Goal: Transaction & Acquisition: Purchase product/service

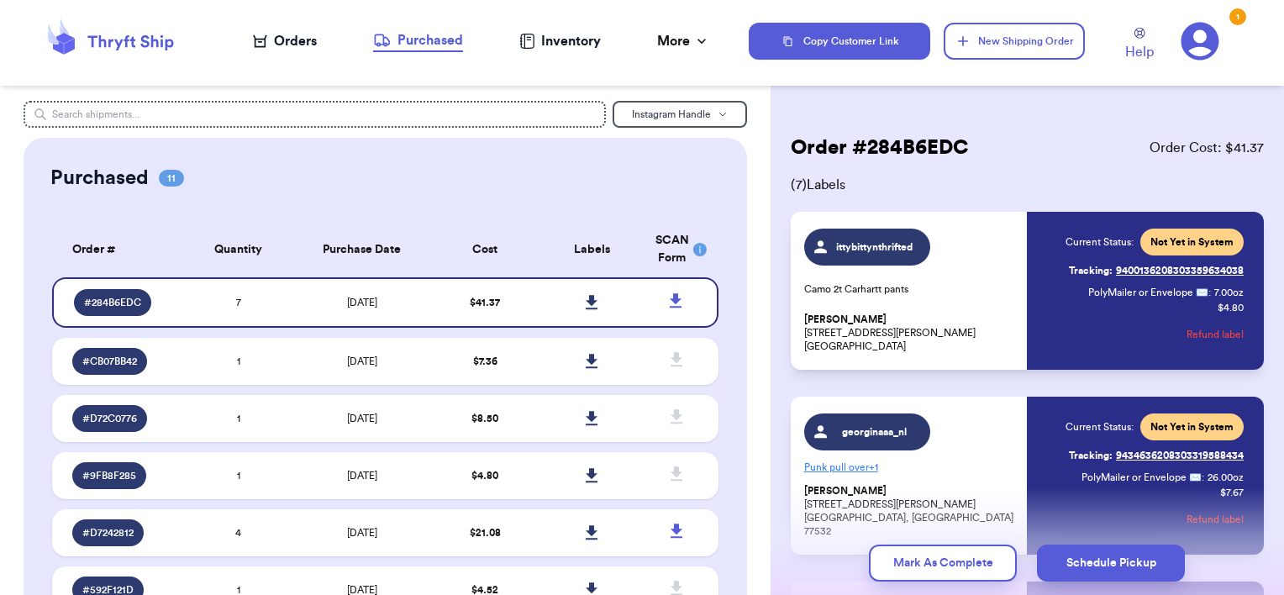
click at [114, 53] on icon at bounding box center [110, 40] width 135 height 45
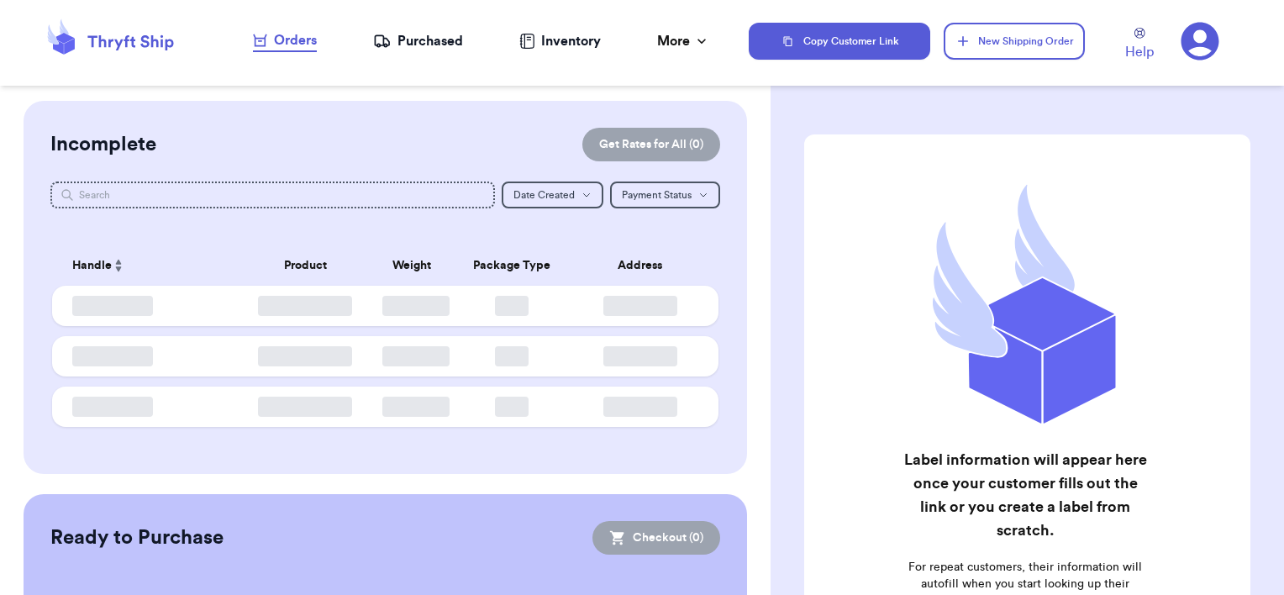
checkbox input "false"
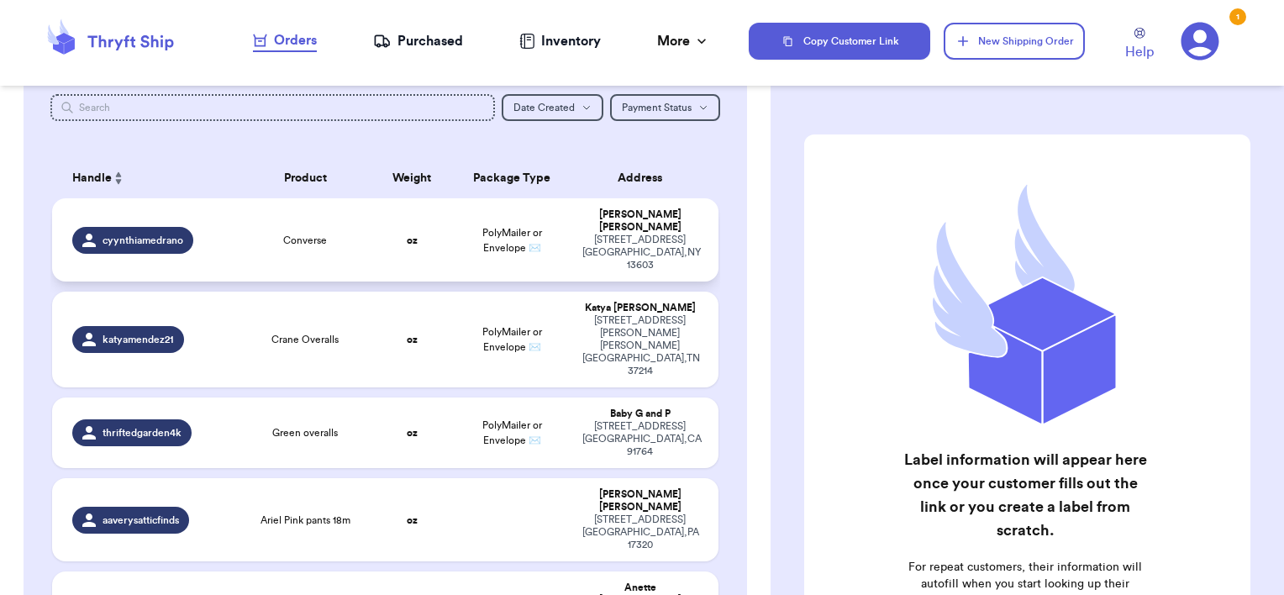
scroll to position [83, 0]
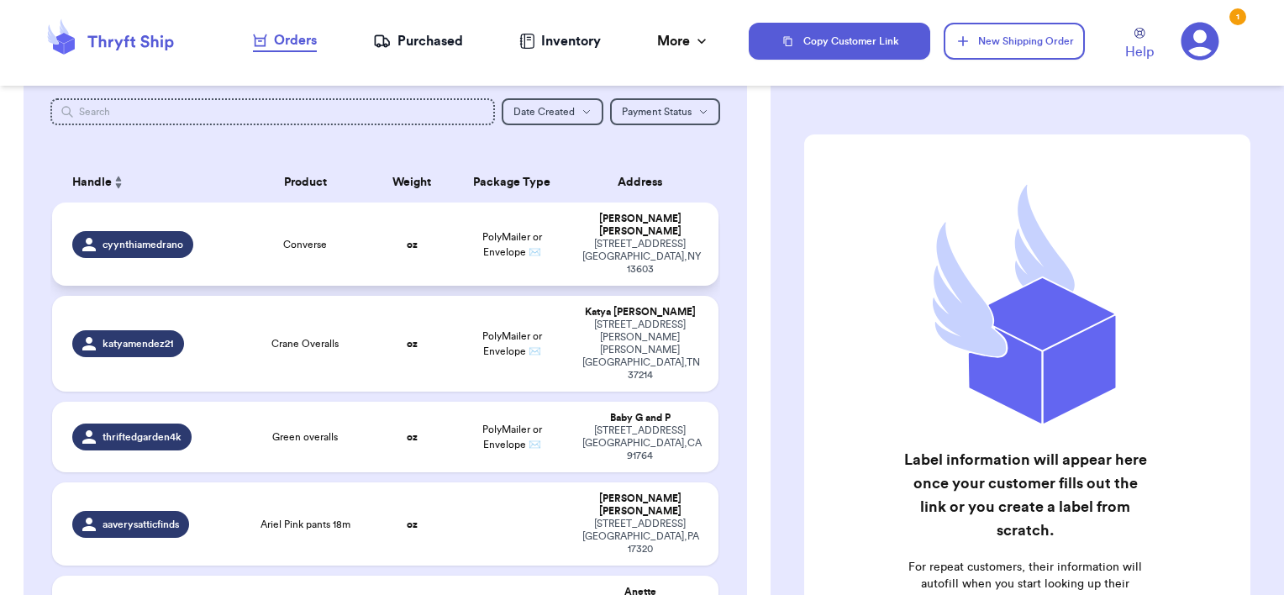
click at [315, 243] on td "Converse" at bounding box center [306, 244] width 134 height 83
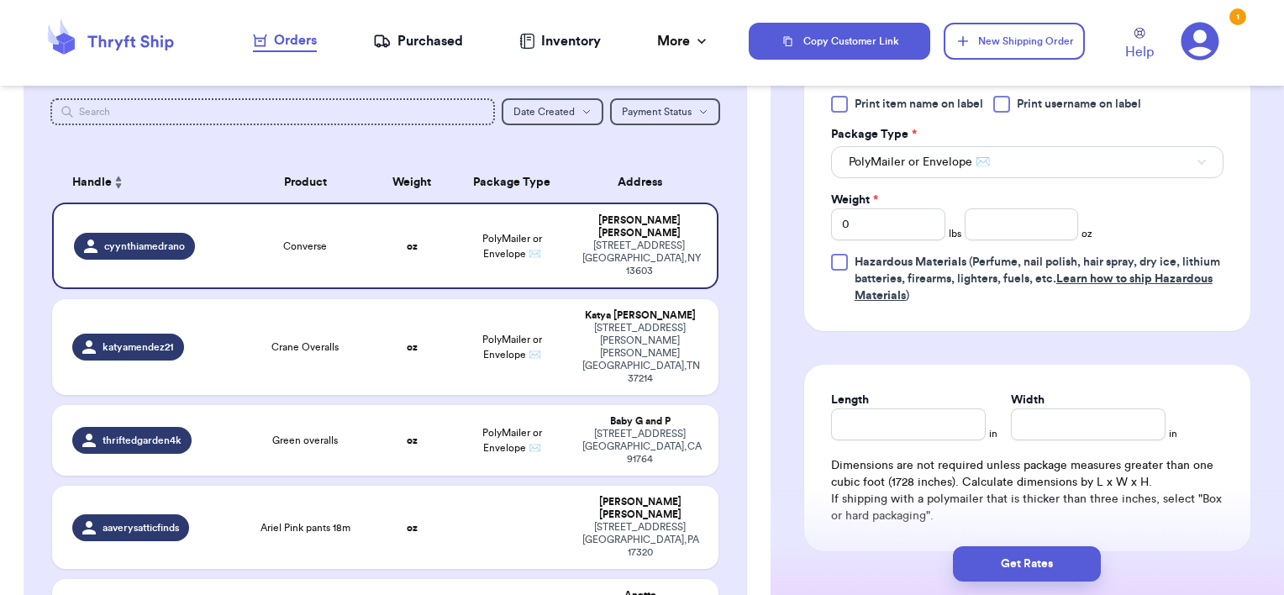
scroll to position [706, 0]
click at [895, 420] on input "Length" at bounding box center [908, 426] width 155 height 32
type input "9"
type input "6"
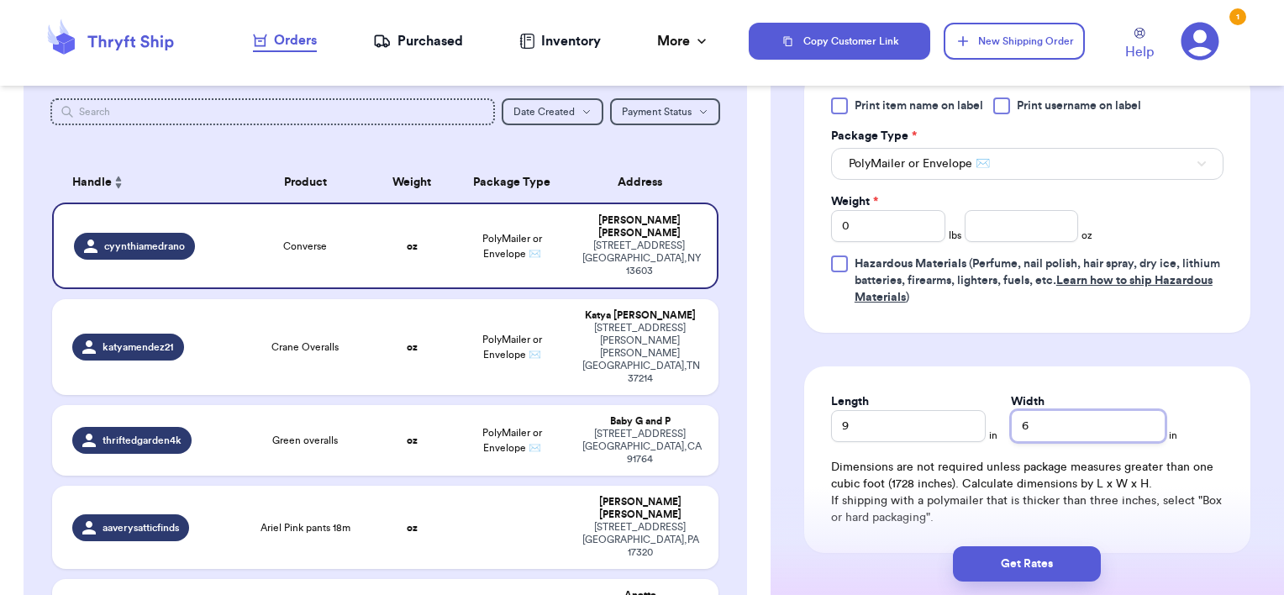
type input "6"
click at [1020, 220] on input "number" at bounding box center [1022, 226] width 114 height 32
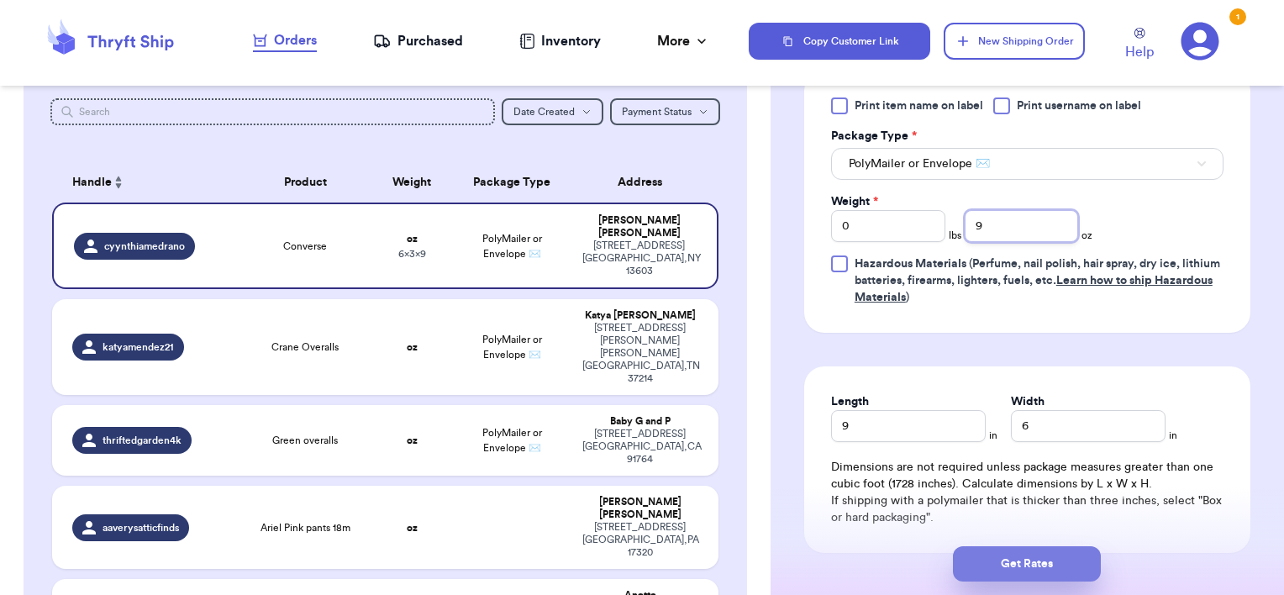
type input "9"
click at [1032, 575] on button "Get Rates" at bounding box center [1027, 563] width 148 height 35
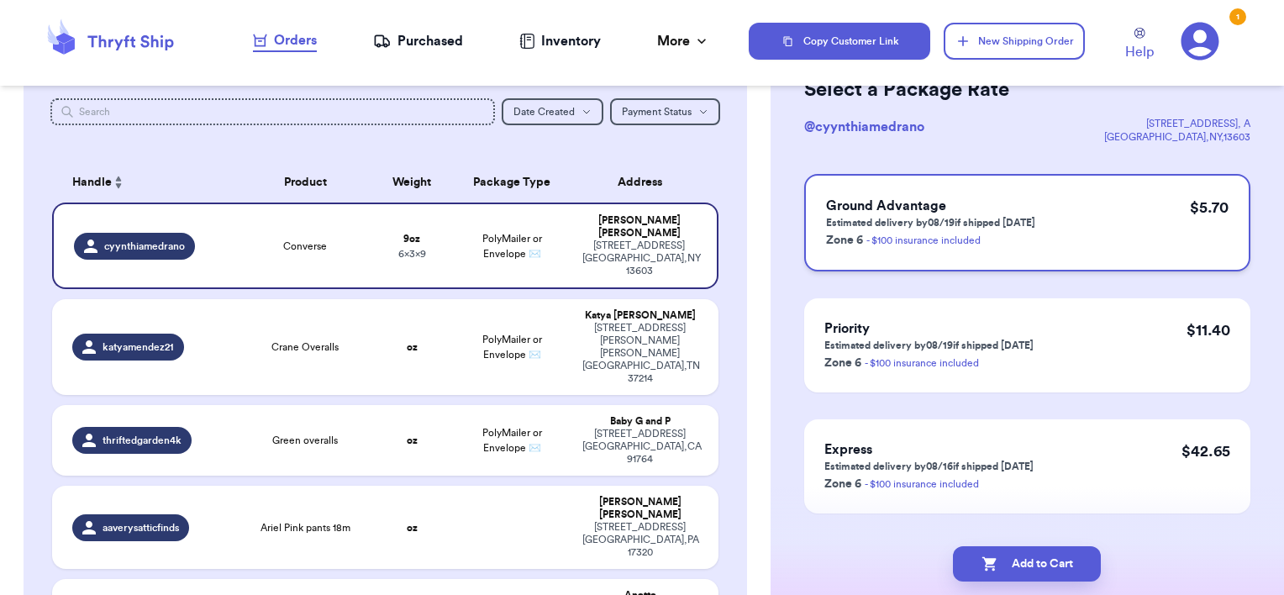
scroll to position [130, 0]
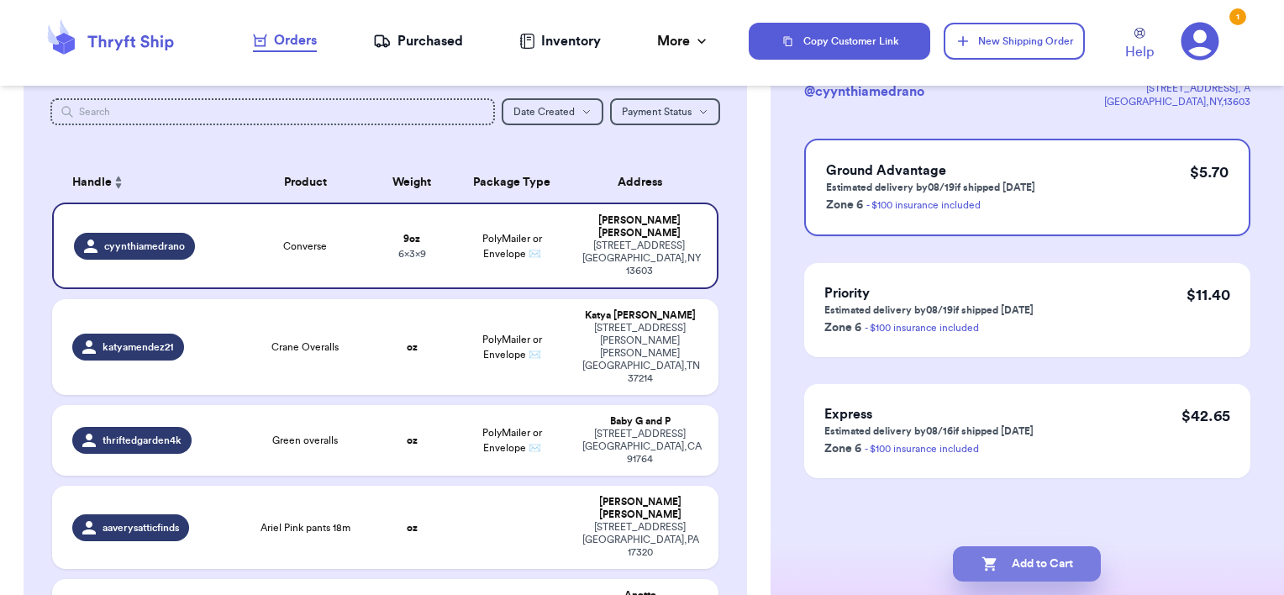
click at [1040, 565] on button "Add to Cart" at bounding box center [1027, 563] width 148 height 35
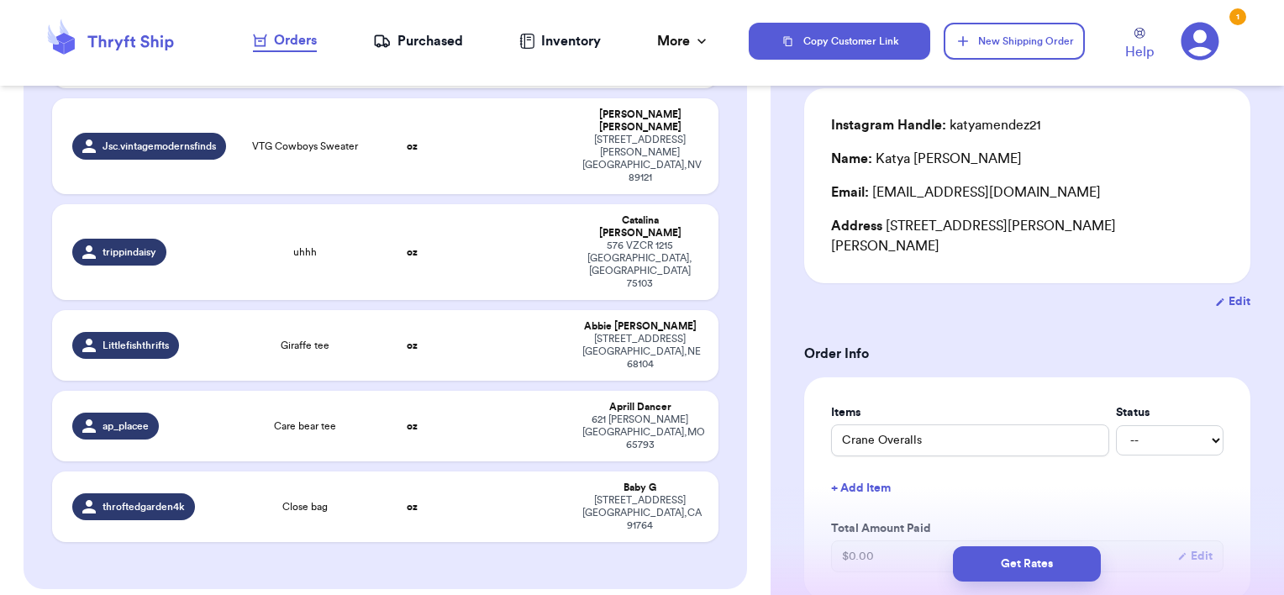
scroll to position [756, 0]
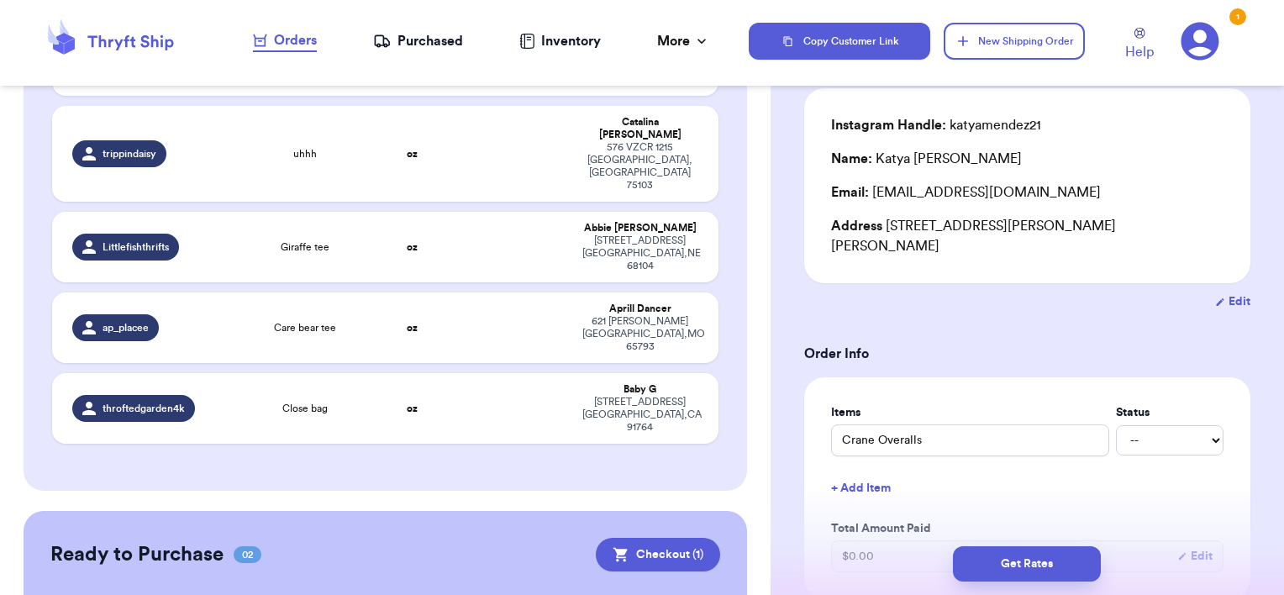
checkbox input "true"
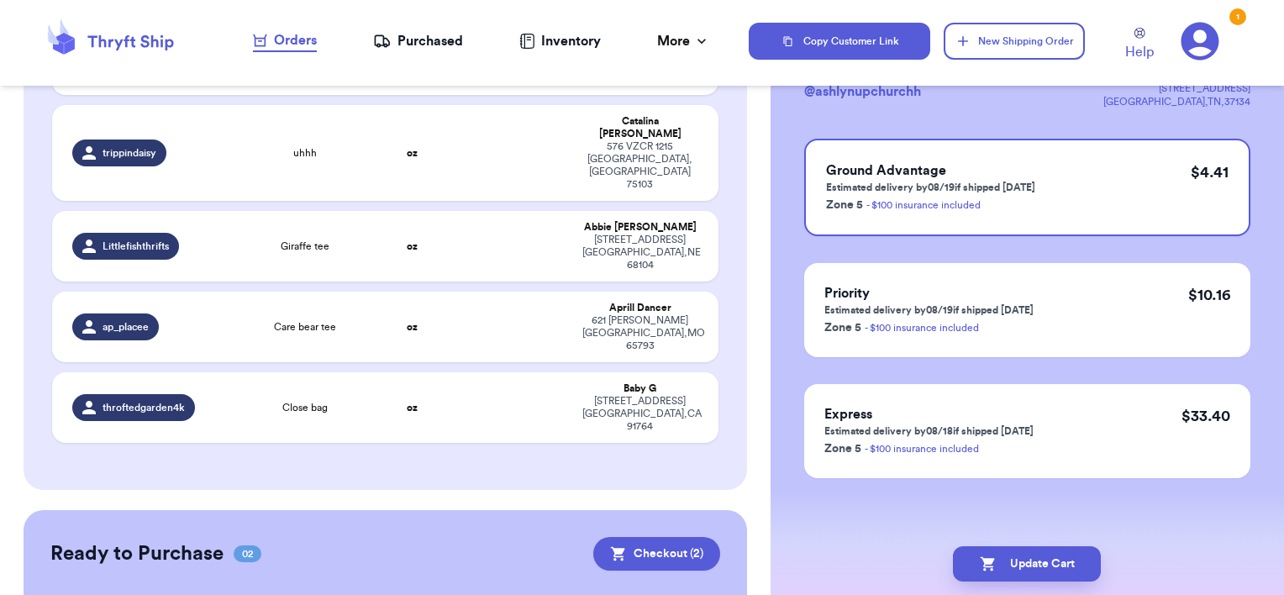
scroll to position [0, 0]
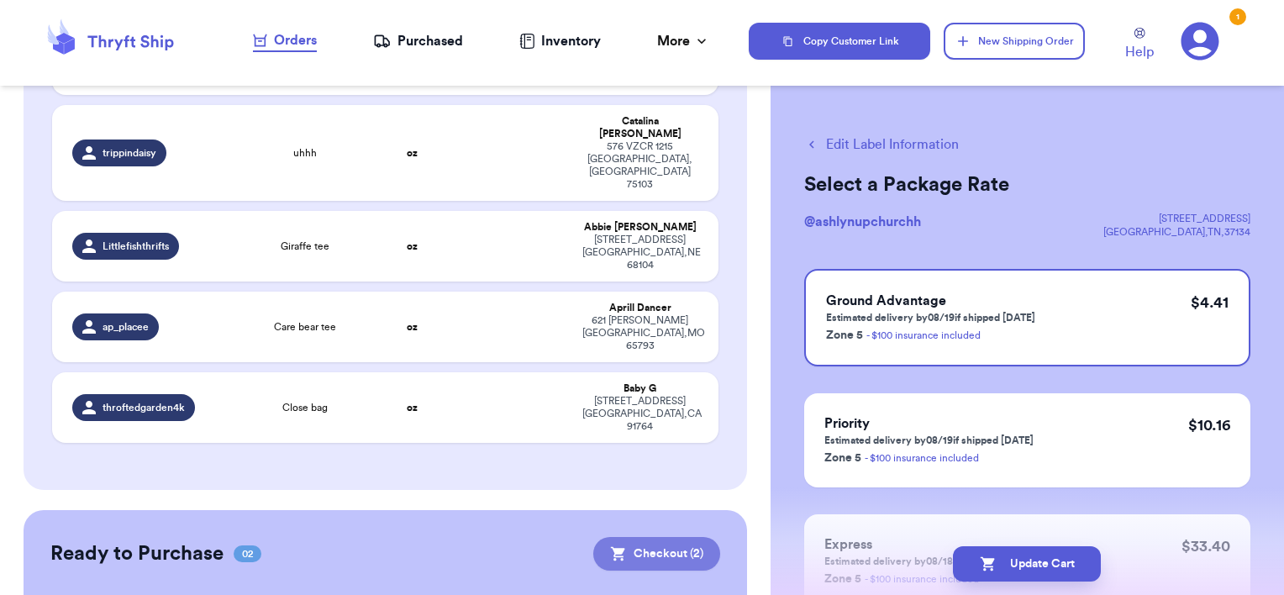
click at [669, 537] on button "Checkout ( 2 )" at bounding box center [656, 554] width 127 height 34
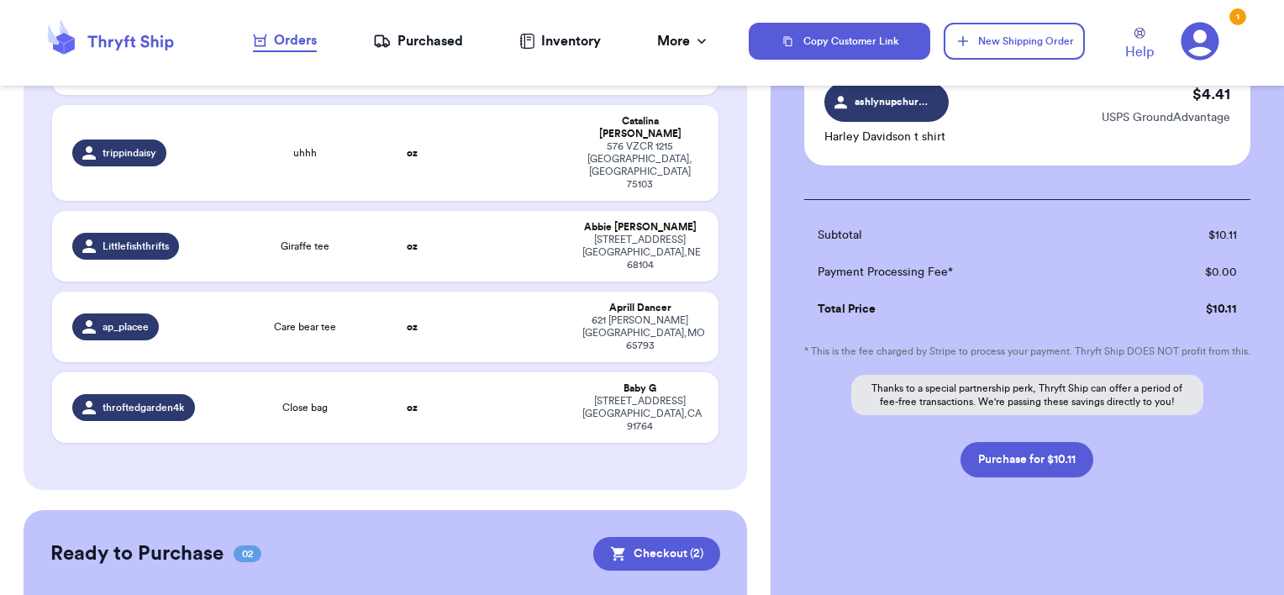
scroll to position [266, 0]
